Goal: Find specific page/section: Find specific page/section

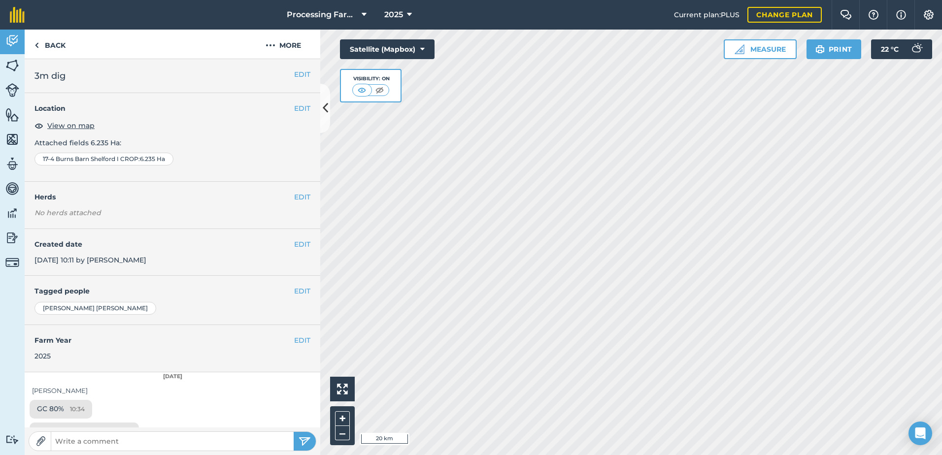
scroll to position [236, 0]
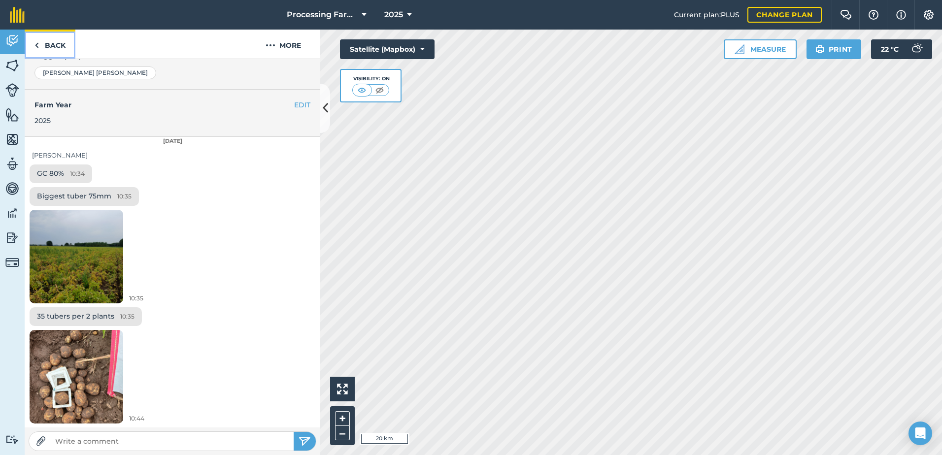
click at [42, 43] on link "Back" at bounding box center [50, 44] width 51 height 29
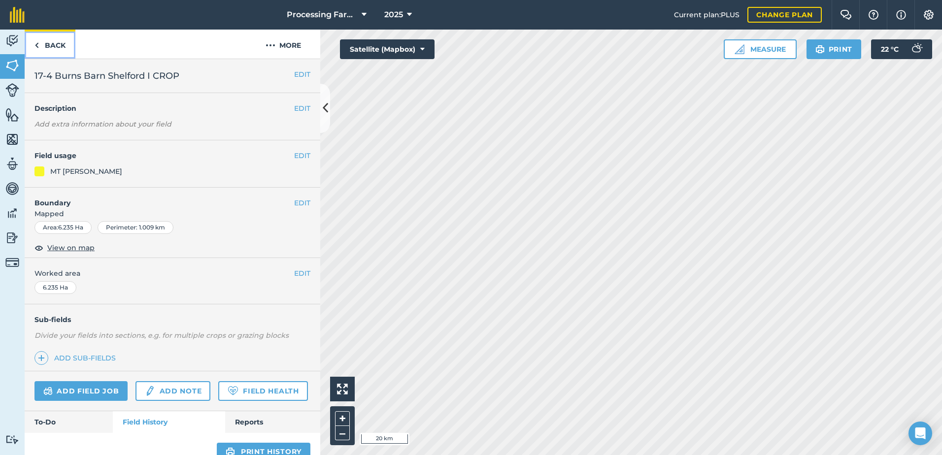
click at [62, 49] on link "Back" at bounding box center [50, 44] width 51 height 29
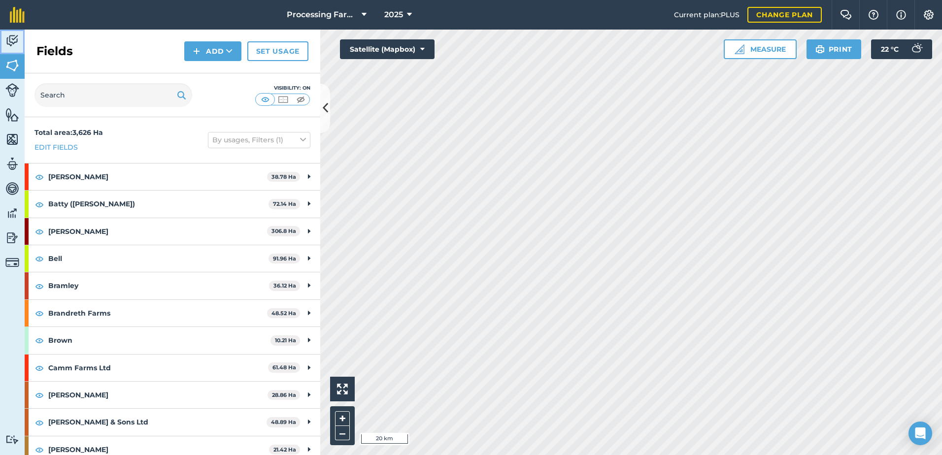
click at [18, 39] on img at bounding box center [12, 41] width 14 height 15
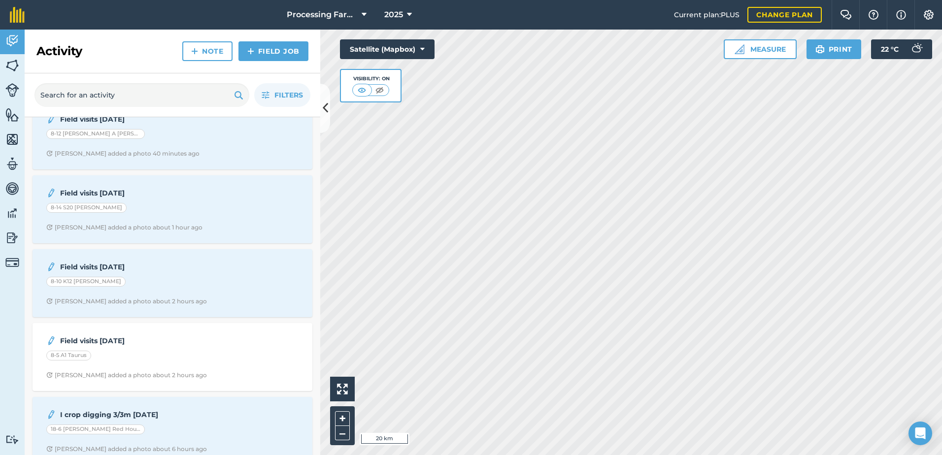
scroll to position [99, 0]
